Goal: Task Accomplishment & Management: Complete application form

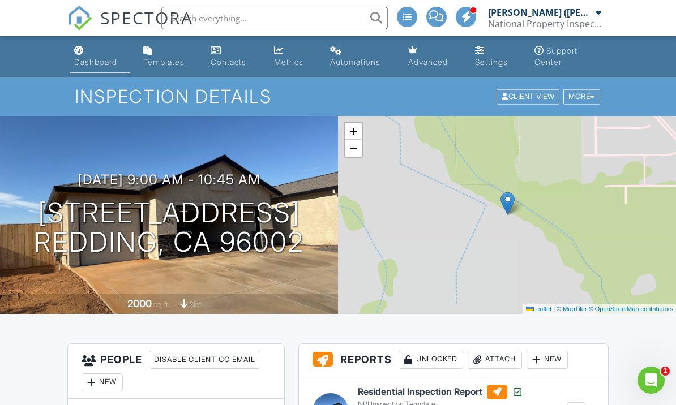
click at [100, 71] on link "Dashboard" at bounding box center [100, 57] width 60 height 32
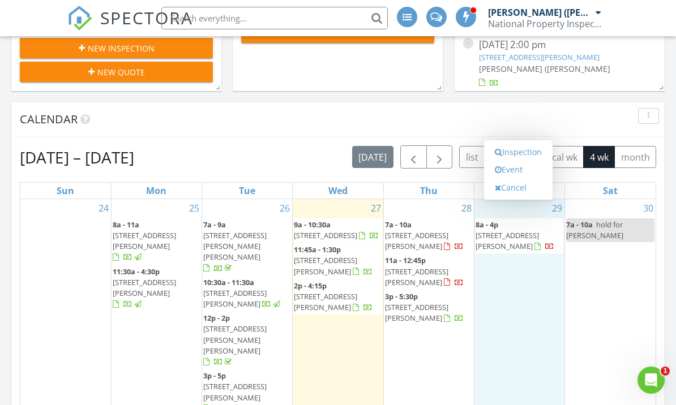
scroll to position [237, 0]
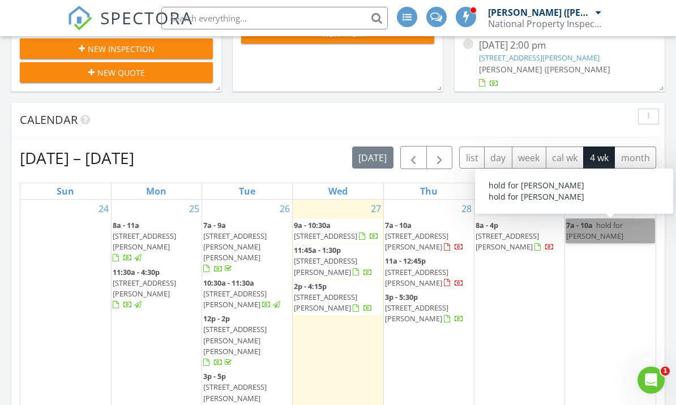
click at [618, 219] on link "7a - 10a hold for ryan" at bounding box center [610, 231] width 88 height 24
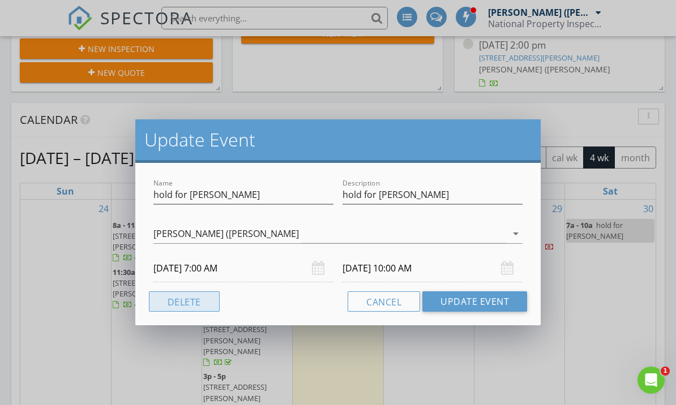
click at [178, 300] on button "Delete" at bounding box center [184, 302] width 71 height 20
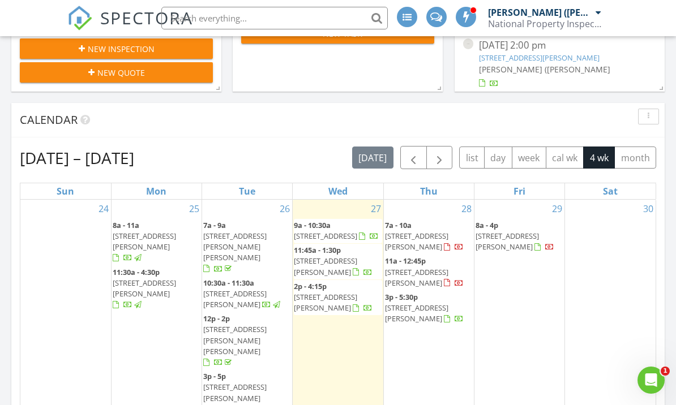
click at [611, 303] on div "30" at bounding box center [610, 309] width 91 height 218
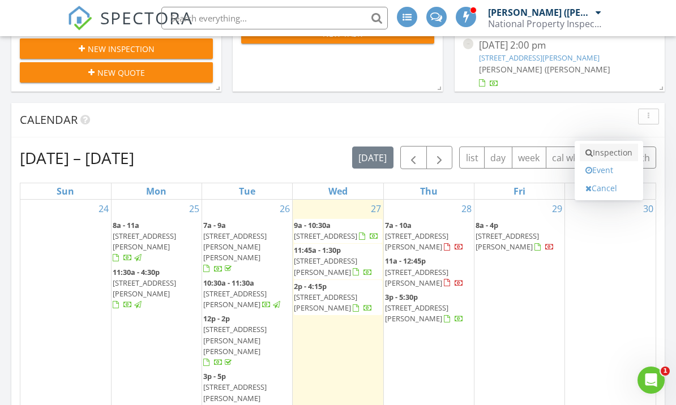
click at [622, 153] on link "Inspection" at bounding box center [609, 153] width 58 height 18
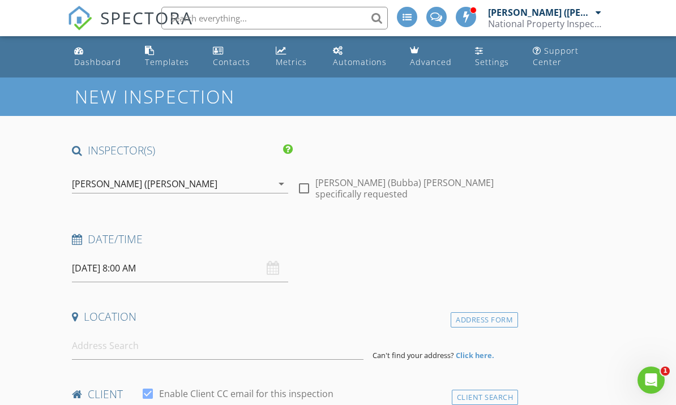
click at [151, 272] on input "08/30/2025 8:00 AM" at bounding box center [180, 269] width 216 height 28
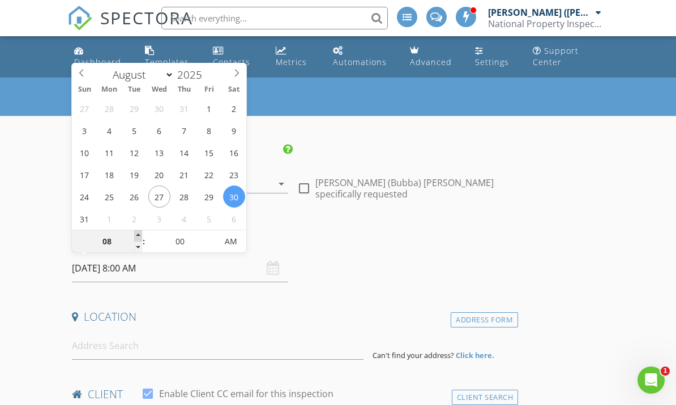
type input "09"
type input "[DATE] 9:00 AM"
click at [138, 234] on span at bounding box center [138, 235] width 8 height 11
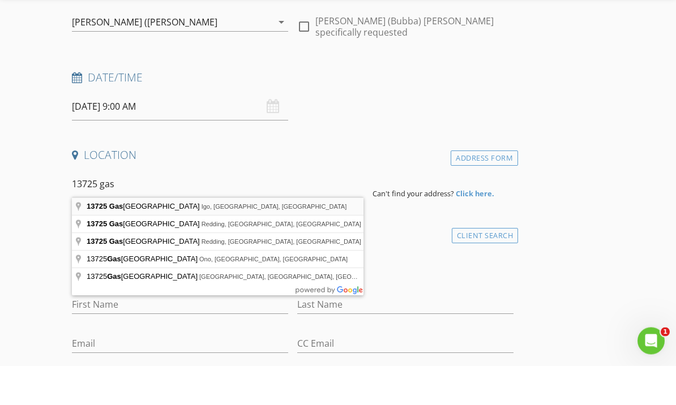
type input "13725 Gas Point Road, Igo, CA, USA"
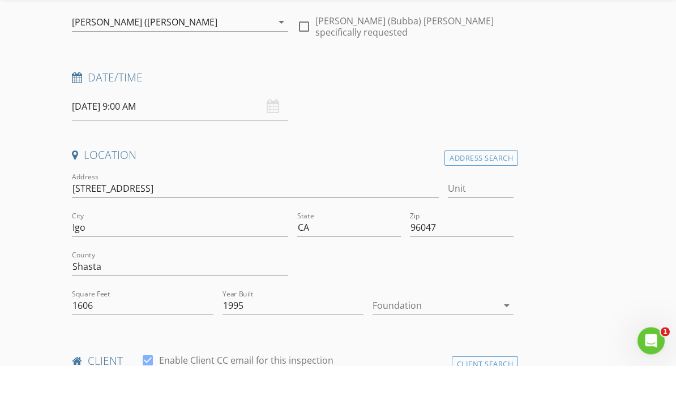
scroll to position [162, 0]
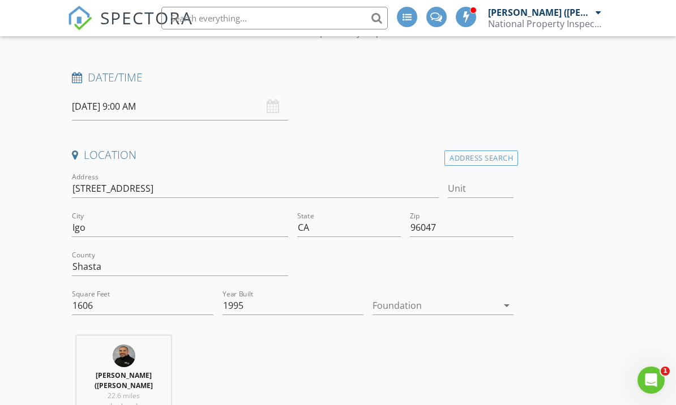
click at [432, 302] on div at bounding box center [435, 306] width 125 height 18
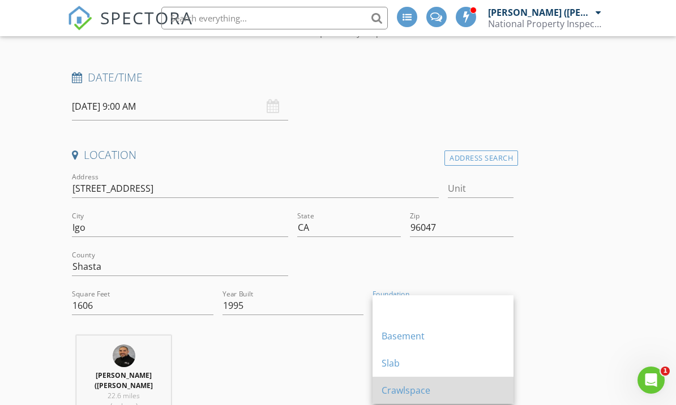
click at [431, 395] on div "Crawlspace" at bounding box center [443, 391] width 123 height 14
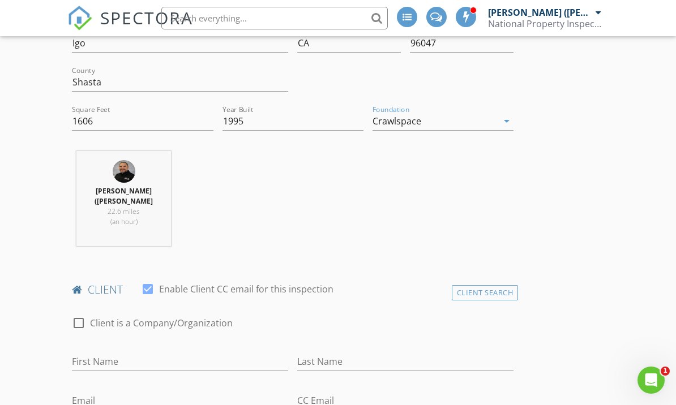
scroll to position [348, 0]
click at [120, 352] on input "First Name" at bounding box center [180, 361] width 216 height 19
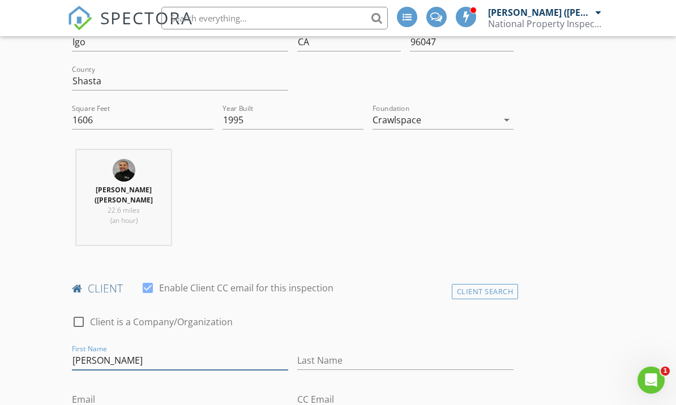
type input "[PERSON_NAME]"
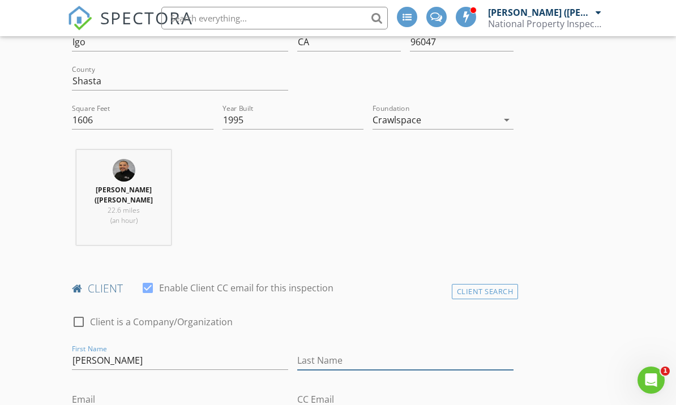
click at [340, 352] on input "Last Name" at bounding box center [405, 361] width 216 height 19
click at [376, 353] on input "Enriques" at bounding box center [405, 361] width 216 height 19
type input "Enriquez"
click at [146, 391] on input "Email" at bounding box center [180, 400] width 216 height 19
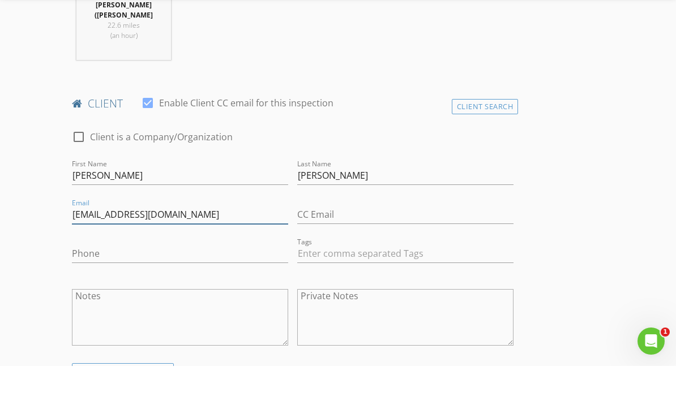
type input "moto3810@yahoo.com"
click at [146, 284] on input "Phone" at bounding box center [180, 293] width 216 height 19
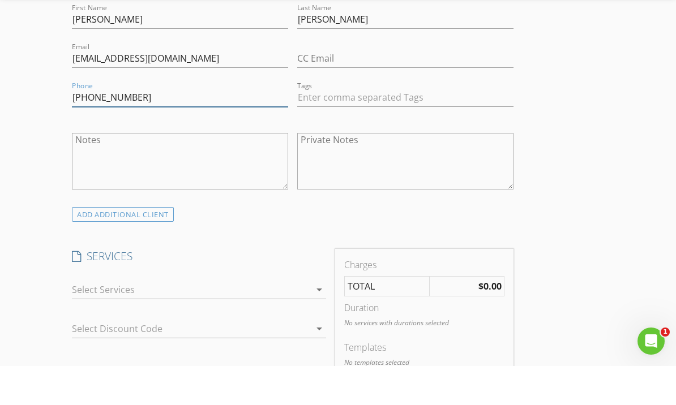
scroll to position [669, 0]
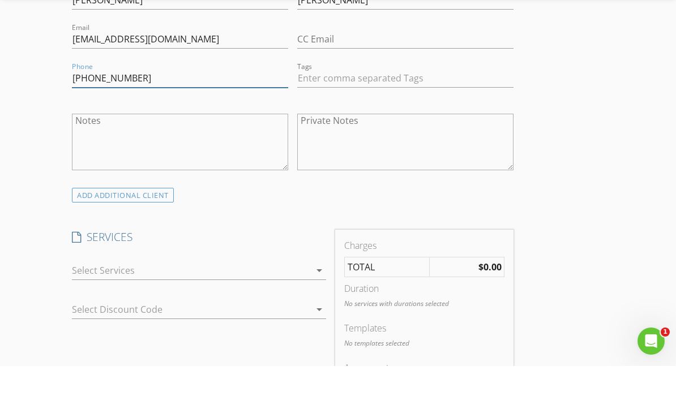
type input "530-515-3276"
click at [226, 301] on div at bounding box center [191, 310] width 238 height 18
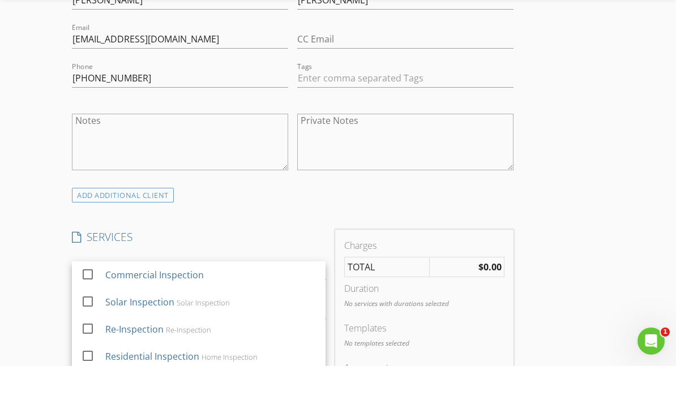
scroll to position [708, 0]
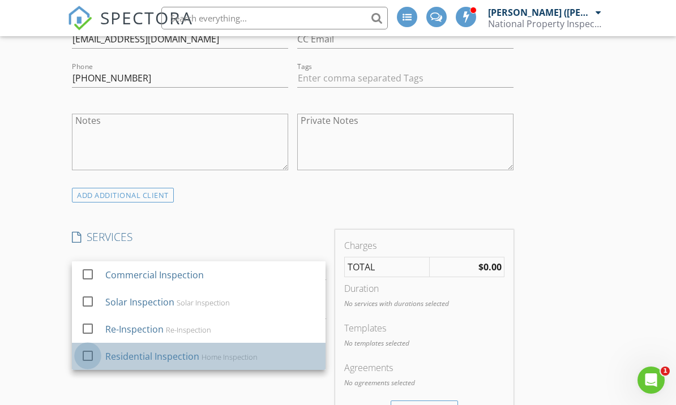
click at [85, 350] on div at bounding box center [87, 356] width 19 height 19
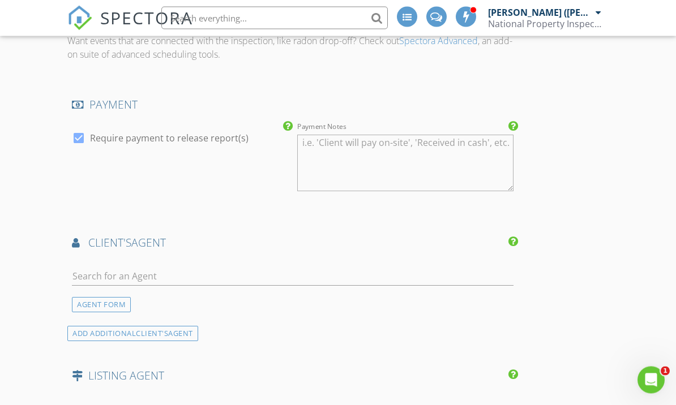
scroll to position [1199, 0]
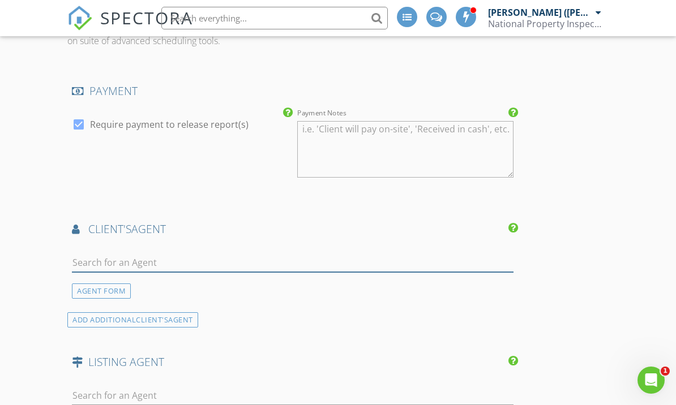
click at [226, 254] on input "text" at bounding box center [293, 263] width 442 height 19
type input "Rya"
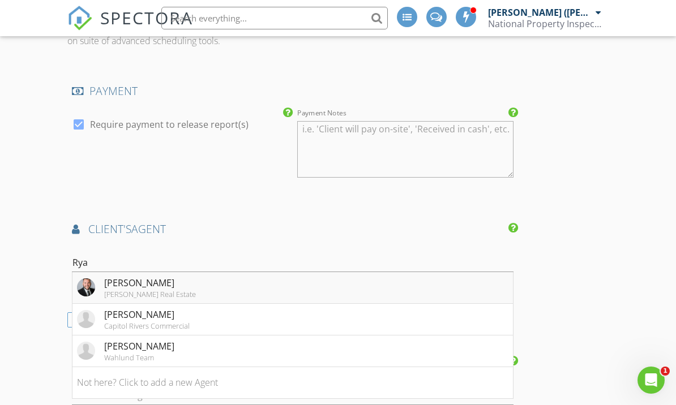
click at [201, 272] on li "Ryan Coughran Josh Barker Real Estate" at bounding box center [292, 288] width 440 height 32
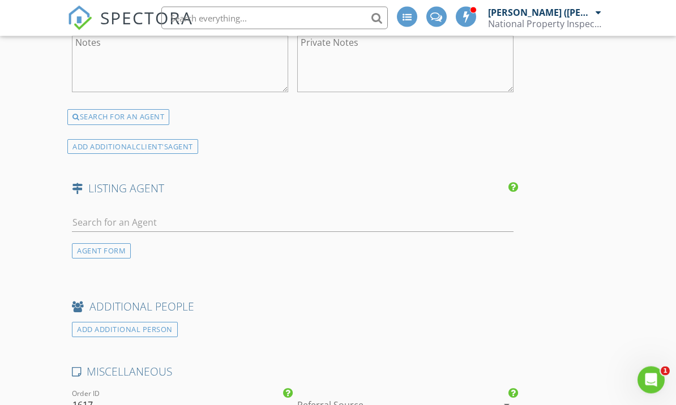
scroll to position [1602, 0]
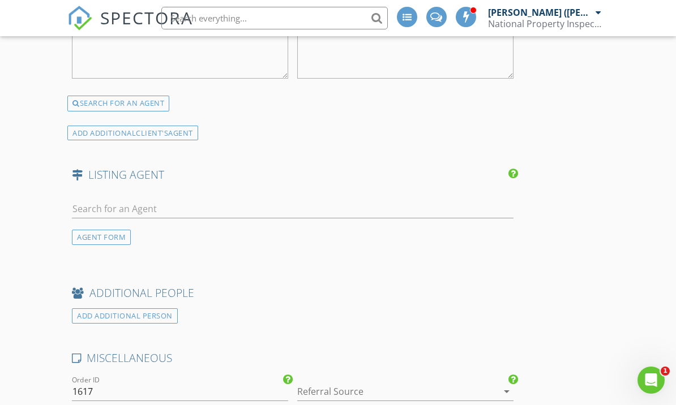
click at [365, 383] on div at bounding box center [389, 392] width 185 height 18
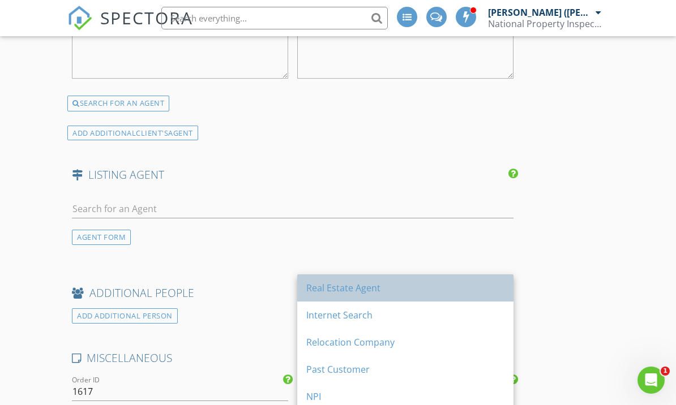
click at [360, 289] on div "Real Estate Agent" at bounding box center [405, 288] width 198 height 14
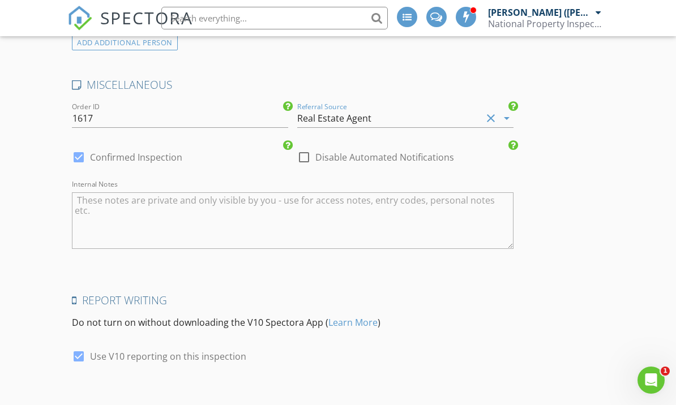
scroll to position [1942, 0]
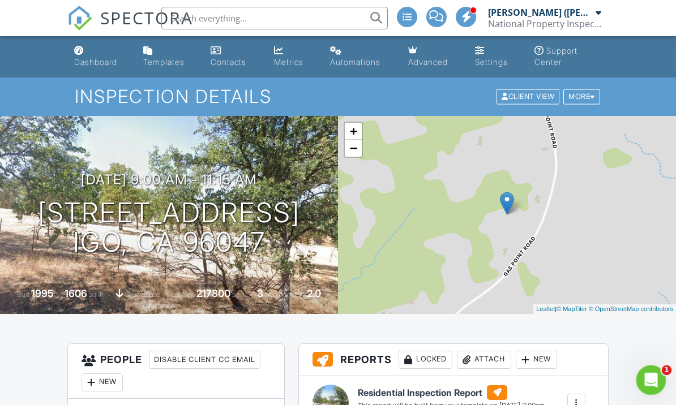
click at [660, 377] on div "Open Intercom Messenger" at bounding box center [649, 378] width 37 height 37
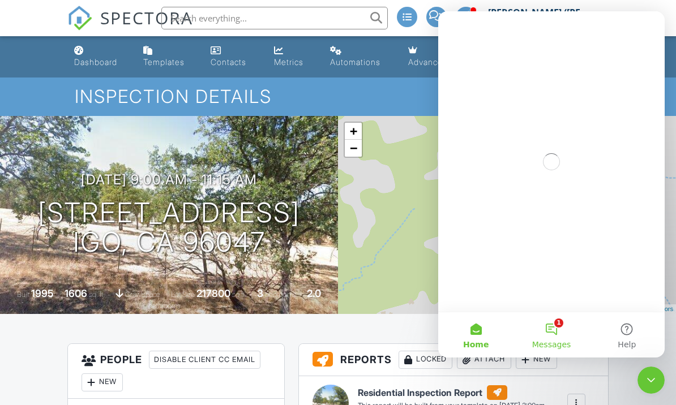
click at [550, 328] on button "1 Messages" at bounding box center [551, 335] width 75 height 45
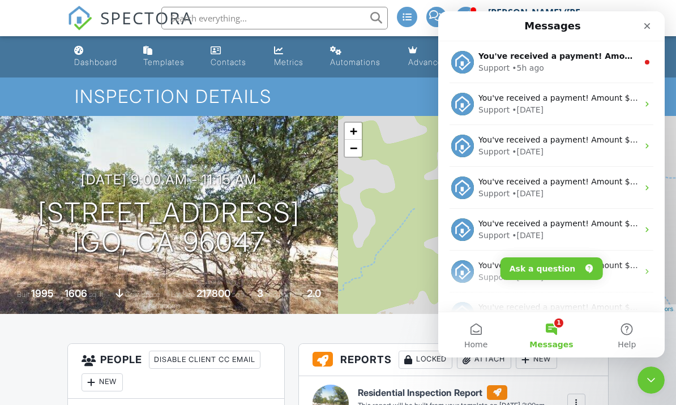
click at [621, 67] on div "Support • 5h ago" at bounding box center [558, 68] width 160 height 12
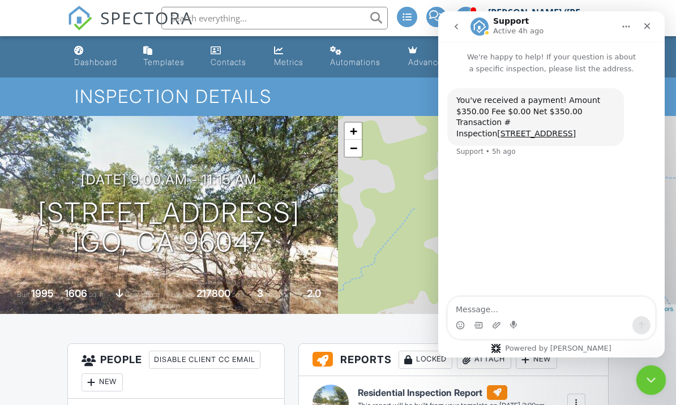
click at [655, 378] on icon "Close Intercom Messenger" at bounding box center [650, 379] width 14 height 14
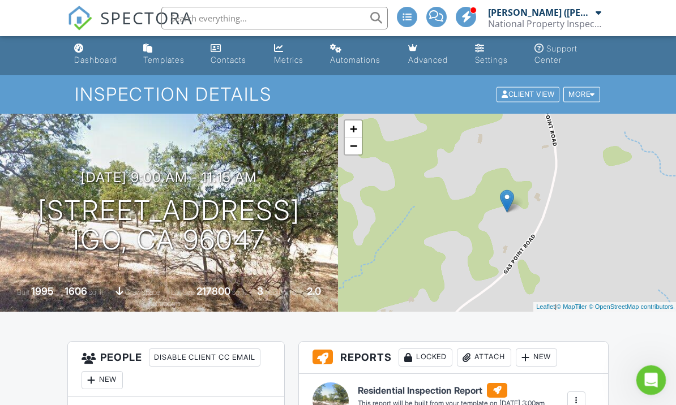
scroll to position [14, 0]
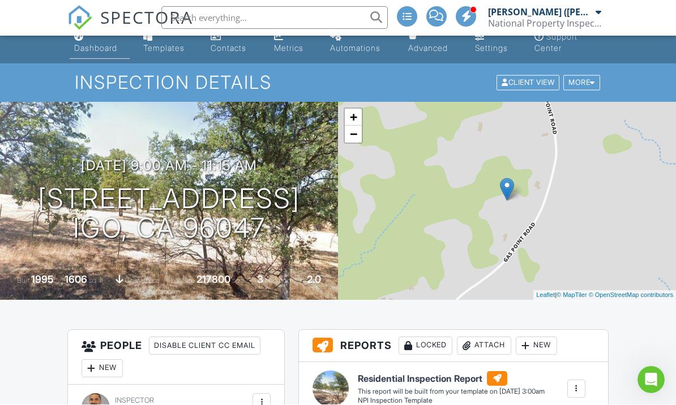
click at [109, 48] on div "Dashboard" at bounding box center [95, 49] width 43 height 10
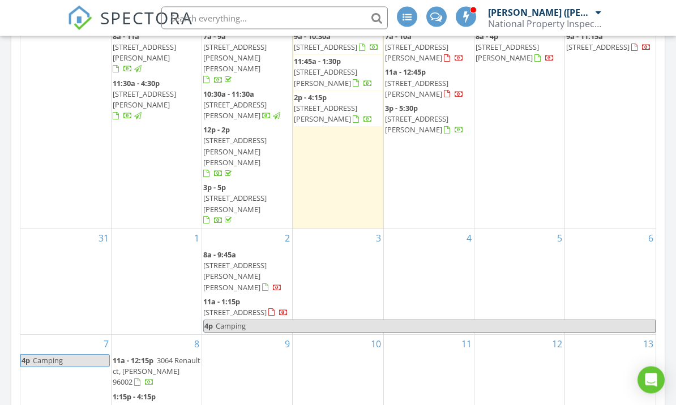
scroll to position [426, 0]
click at [421, 364] on div "11" at bounding box center [429, 381] width 90 height 92
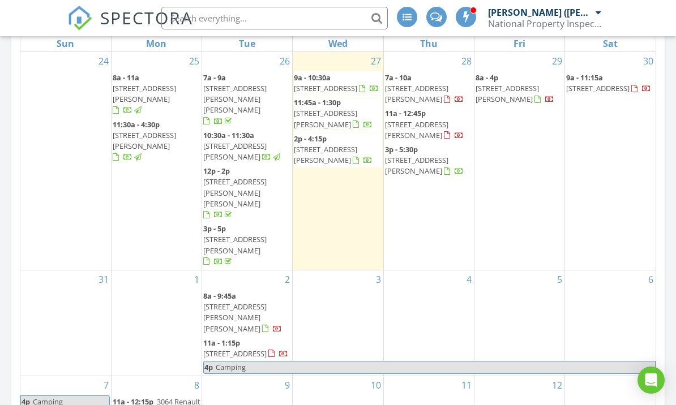
scroll to position [383, 0]
